Goal: Transaction & Acquisition: Subscribe to service/newsletter

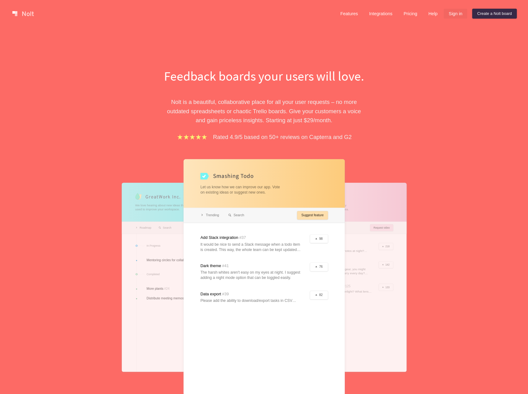
click at [455, 15] on link "Sign in" at bounding box center [455, 14] width 24 height 10
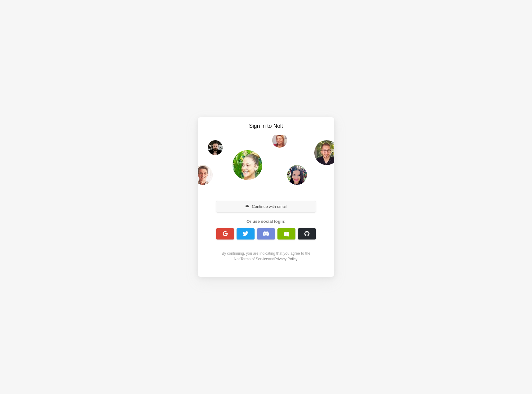
click at [282, 209] on button "Continue with email" at bounding box center [266, 206] width 100 height 11
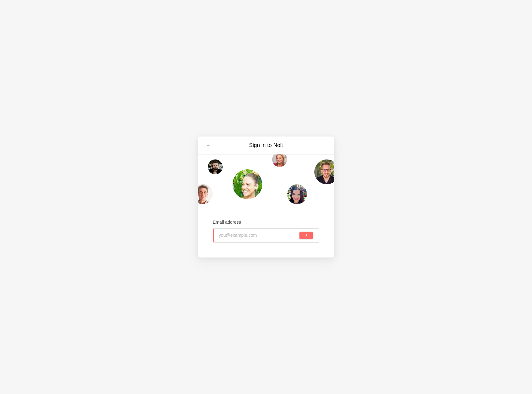
click at [258, 237] on div at bounding box center [278, 235] width 40 height 14
click at [325, 242] on div "Email address" at bounding box center [266, 230] width 136 height 48
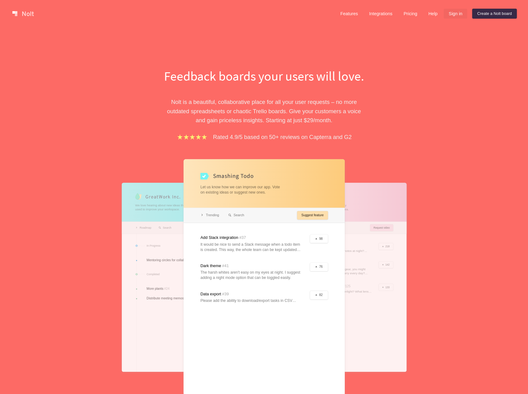
click at [460, 15] on link "Sign in" at bounding box center [455, 14] width 24 height 10
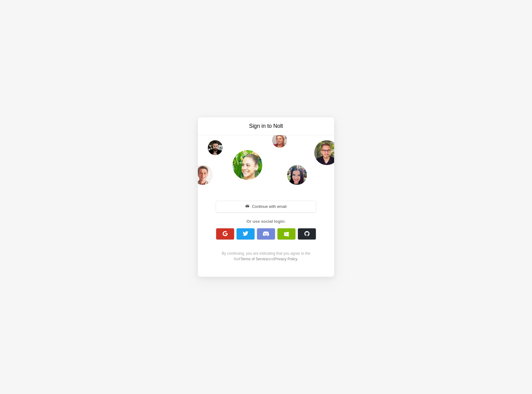
click at [226, 235] on span "button" at bounding box center [225, 234] width 6 height 6
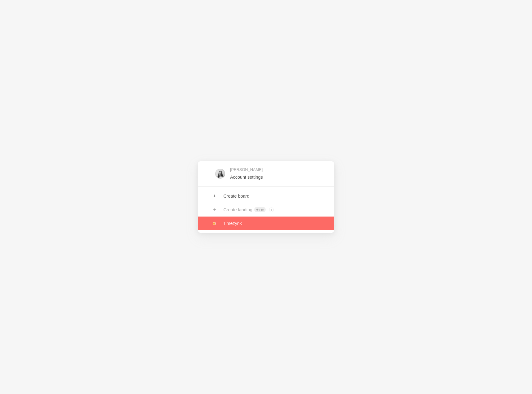
click at [263, 228] on link at bounding box center [266, 223] width 136 height 14
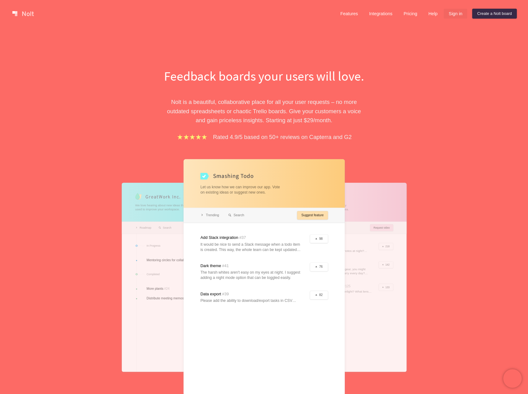
click at [452, 12] on link "Sign in" at bounding box center [455, 14] width 24 height 10
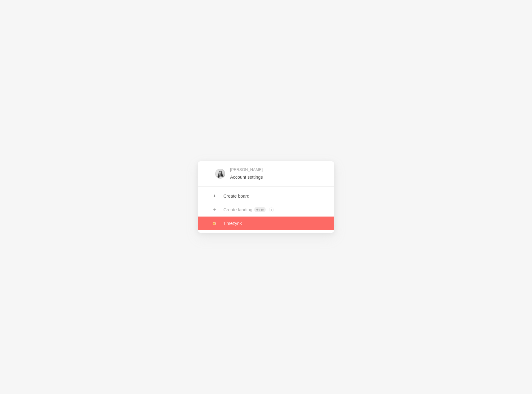
click at [230, 226] on link at bounding box center [266, 223] width 136 height 14
